Goal: Transaction & Acquisition: Purchase product/service

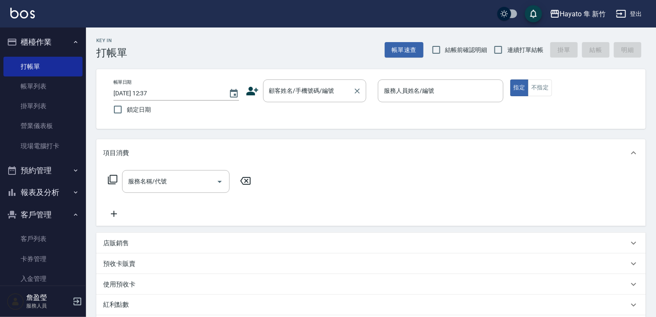
click at [308, 91] on div "顧客姓名/手機號碼/編號 顧客姓名/手機號碼/編號" at bounding box center [314, 91] width 103 height 23
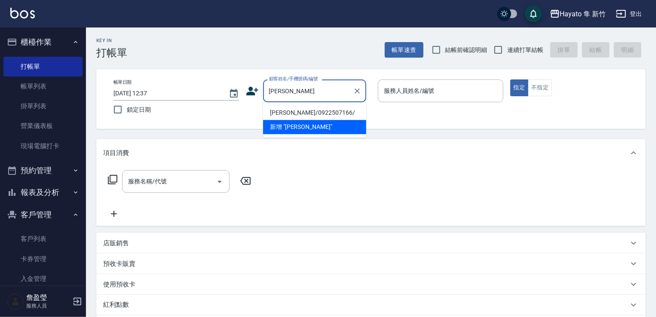
click at [323, 111] on li "[PERSON_NAME]/0922507166/" at bounding box center [314, 113] width 103 height 14
type input "[PERSON_NAME]/0922507166/"
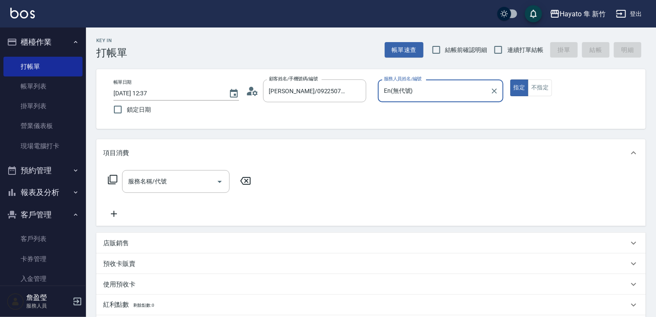
type input "En(無代號)"
click at [443, 45] on input "結帳前確認明細" at bounding box center [437, 50] width 18 height 18
checkbox input "true"
click at [506, 53] on input "連續打單結帳" at bounding box center [499, 50] width 18 height 18
checkbox input "true"
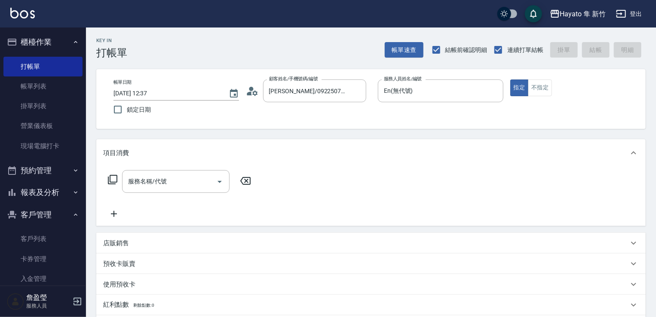
click at [219, 194] on div "服務名稱/代號 服務名稱/代號" at bounding box center [179, 194] width 153 height 49
click at [222, 181] on icon "Open" at bounding box center [220, 182] width 10 height 10
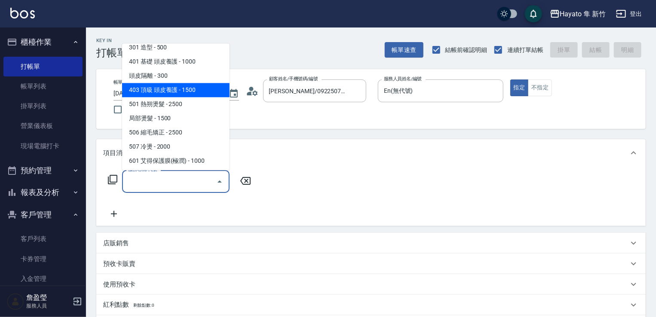
scroll to position [129, 0]
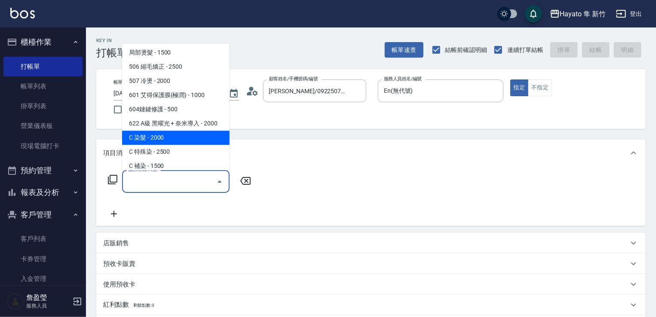
click at [172, 139] on span "C 染髮 - 2000" at bounding box center [176, 138] width 108 height 14
type input "C 染髮(701)"
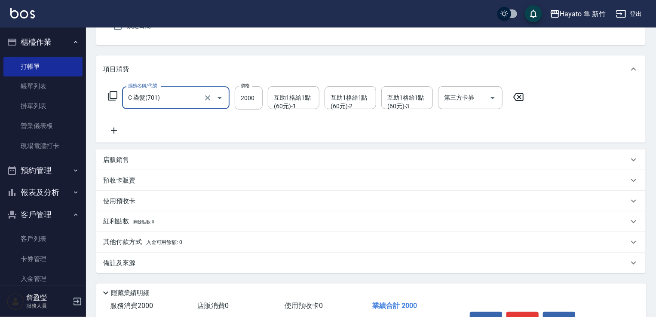
scroll to position [86, 0]
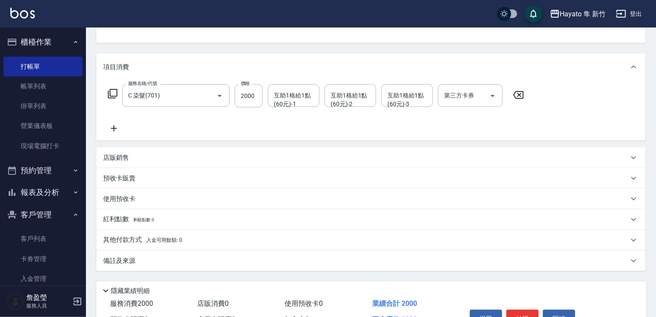
click at [157, 159] on div "店販銷售" at bounding box center [366, 158] width 526 height 9
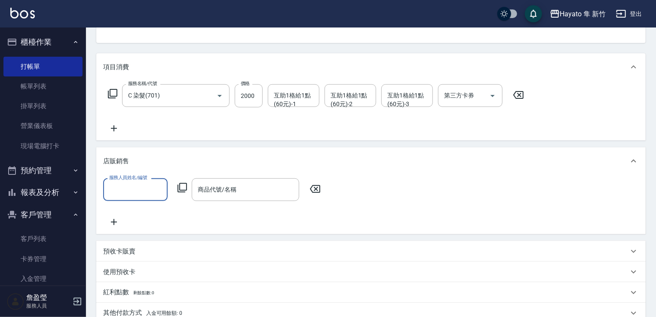
scroll to position [0, 0]
click at [127, 193] on input "服務人員姓名/編號" at bounding box center [135, 189] width 57 height 15
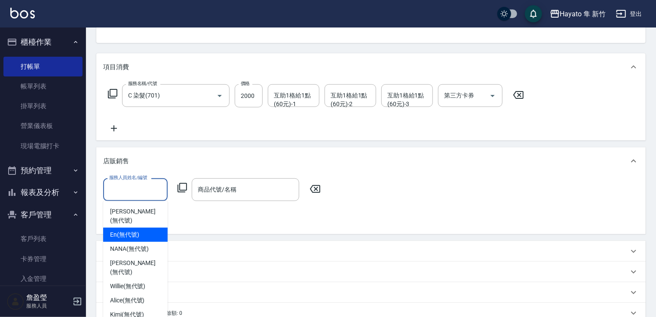
click at [132, 231] on span "En (無代號)" at bounding box center [124, 235] width 29 height 9
type input "En(無代號)"
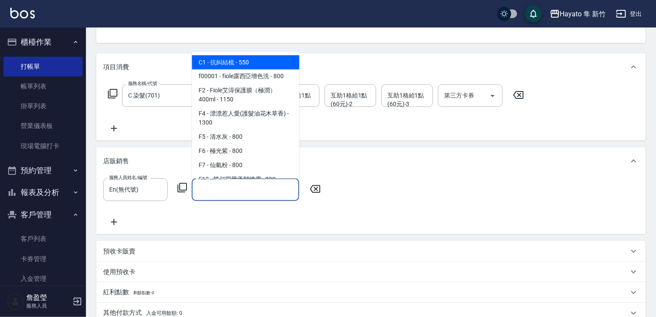
click at [256, 188] on input "商品代號/名稱" at bounding box center [246, 189] width 100 height 15
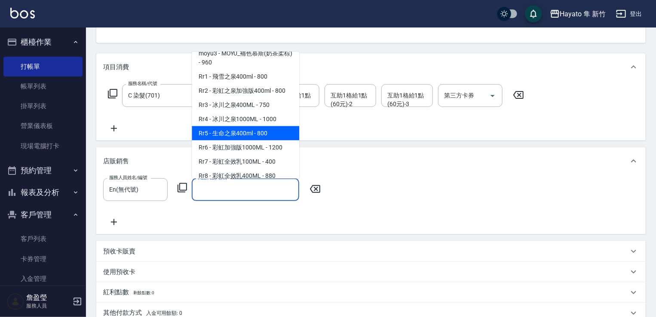
scroll to position [301, 0]
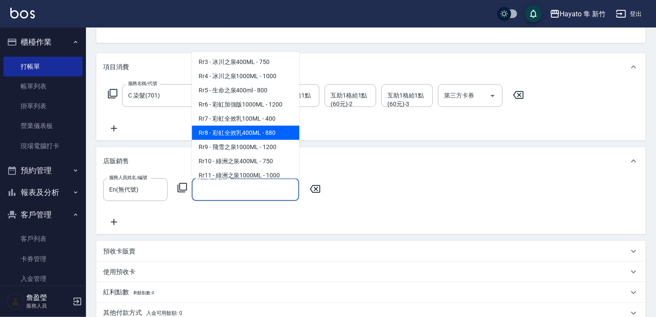
click at [249, 140] on span "Rr8 - 彩虹全效乳400ML - 880" at bounding box center [246, 133] width 108 height 14
type input "彩虹全效乳400ML"
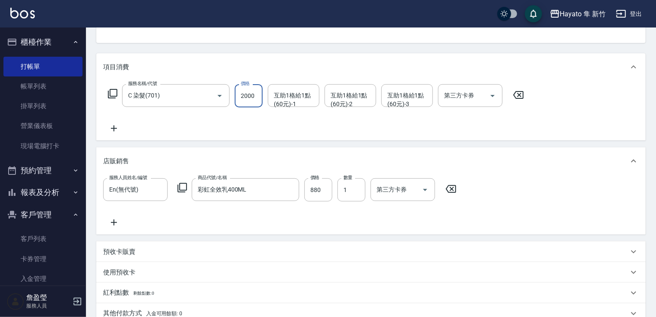
click at [256, 102] on input "2000" at bounding box center [249, 95] width 28 height 23
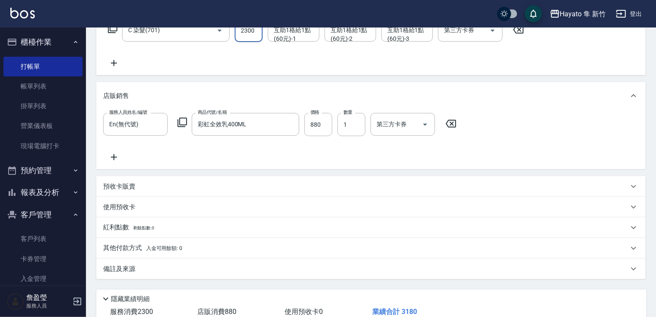
scroll to position [167, 0]
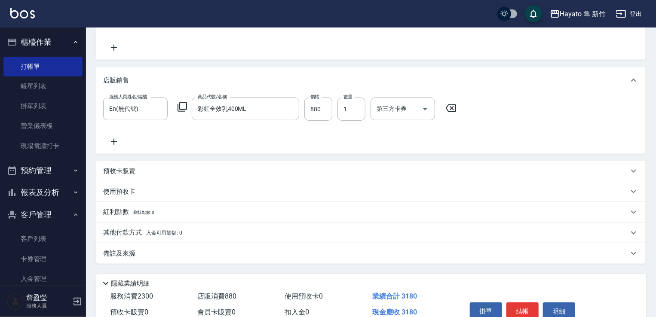
type input "2300"
click at [212, 260] on div "備註及來源" at bounding box center [371, 253] width 550 height 21
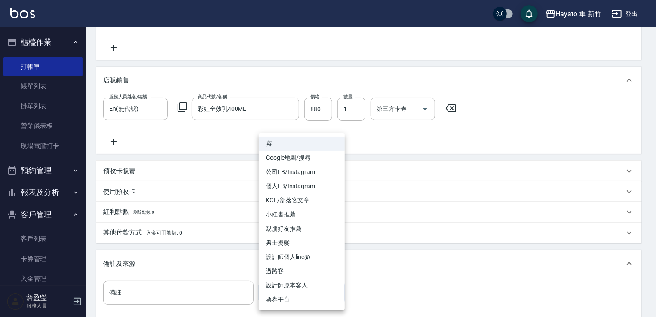
click at [323, 289] on body "Hayato 隼 新竹 登出 櫃檯作業 打帳單 帳單列表 掛單列表 營業儀表板 現場電腦打卡 預約管理 預約管理 報表及分析 報表目錄 店家日報表 互助日報表…" at bounding box center [328, 124] width 656 height 582
click at [310, 292] on li "設計師原本客人" at bounding box center [302, 286] width 86 height 14
type input "設計師原本客人"
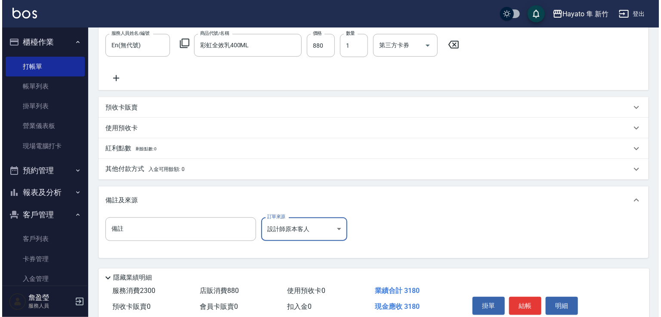
scroll to position [268, 0]
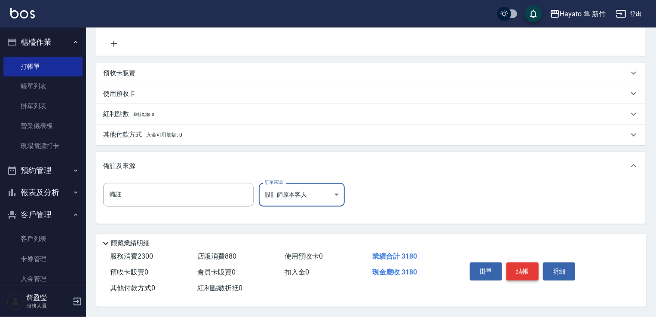
drag, startPoint x: 521, startPoint y: 266, endPoint x: 517, endPoint y: 269, distance: 5.2
click at [523, 267] on button "結帳" at bounding box center [523, 272] width 32 height 18
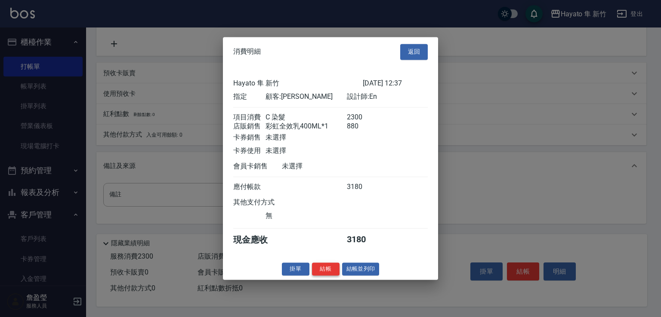
click at [332, 276] on button "結帳" at bounding box center [326, 269] width 28 height 13
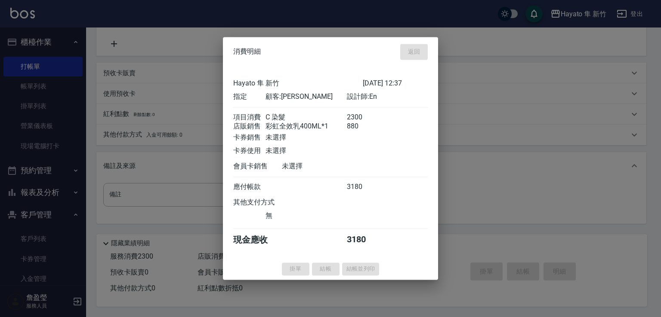
type input "[DATE] 13:52"
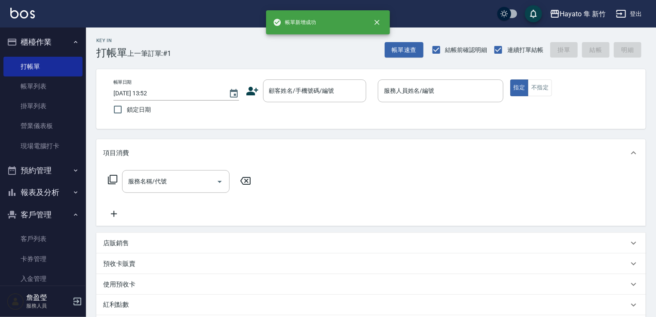
scroll to position [0, 0]
